Goal: Ask a question

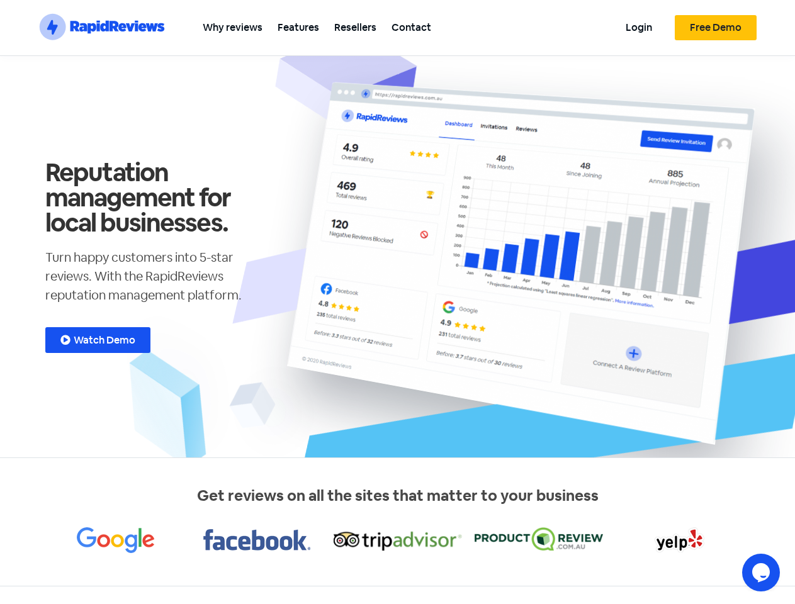
click at [779, 16] on section ".st0{fill:#1652F0;} .st1{fill:none;} .st2{opacity:0.3;fill-rule:evenodd;clip-ru…" at bounding box center [397, 28] width 795 height 56
click at [761, 573] on icon "Chat widget" at bounding box center [761, 572] width 18 height 19
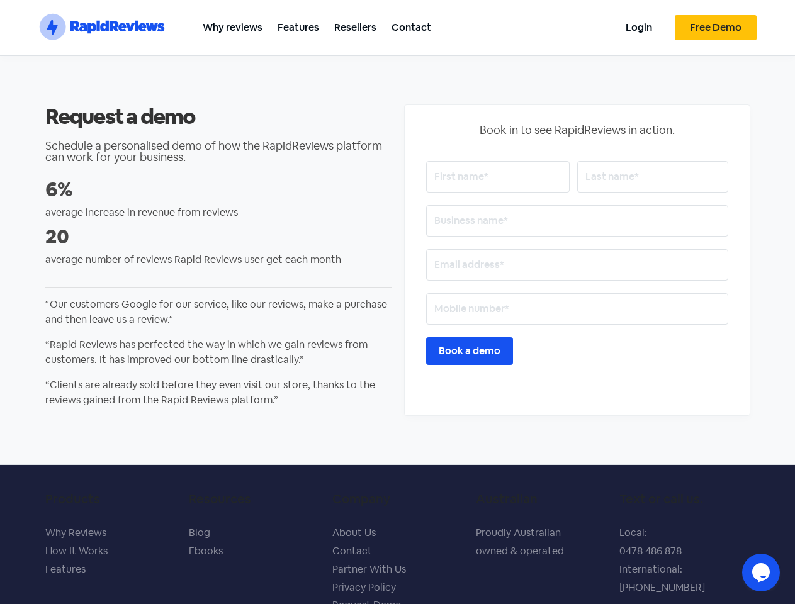
click at [779, 16] on section ".st0{fill:#1652F0;} .st1{fill:none;} .st2{opacity:0.3;fill-rule:evenodd;clip-ru…" at bounding box center [397, 28] width 795 height 56
click at [761, 573] on icon "Chat widget" at bounding box center [761, 572] width 18 height 19
